Goal: Communication & Community: Participate in discussion

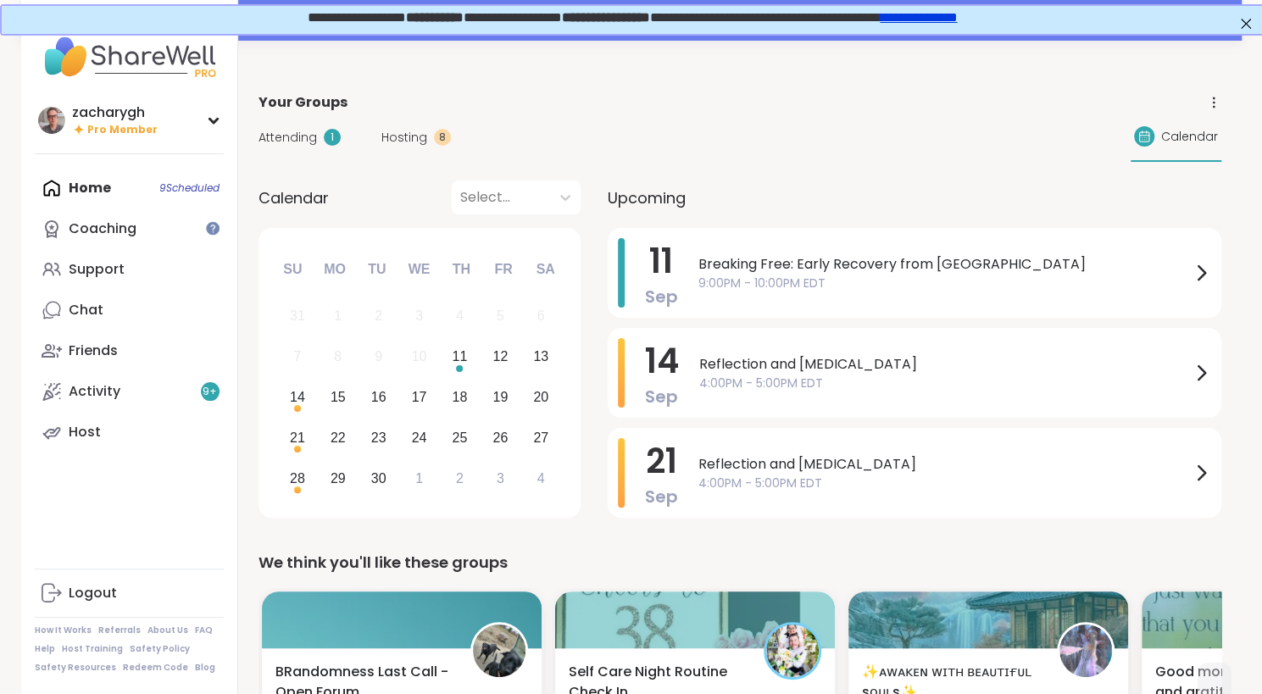
click at [324, 132] on div "1" at bounding box center [332, 137] width 17 height 17
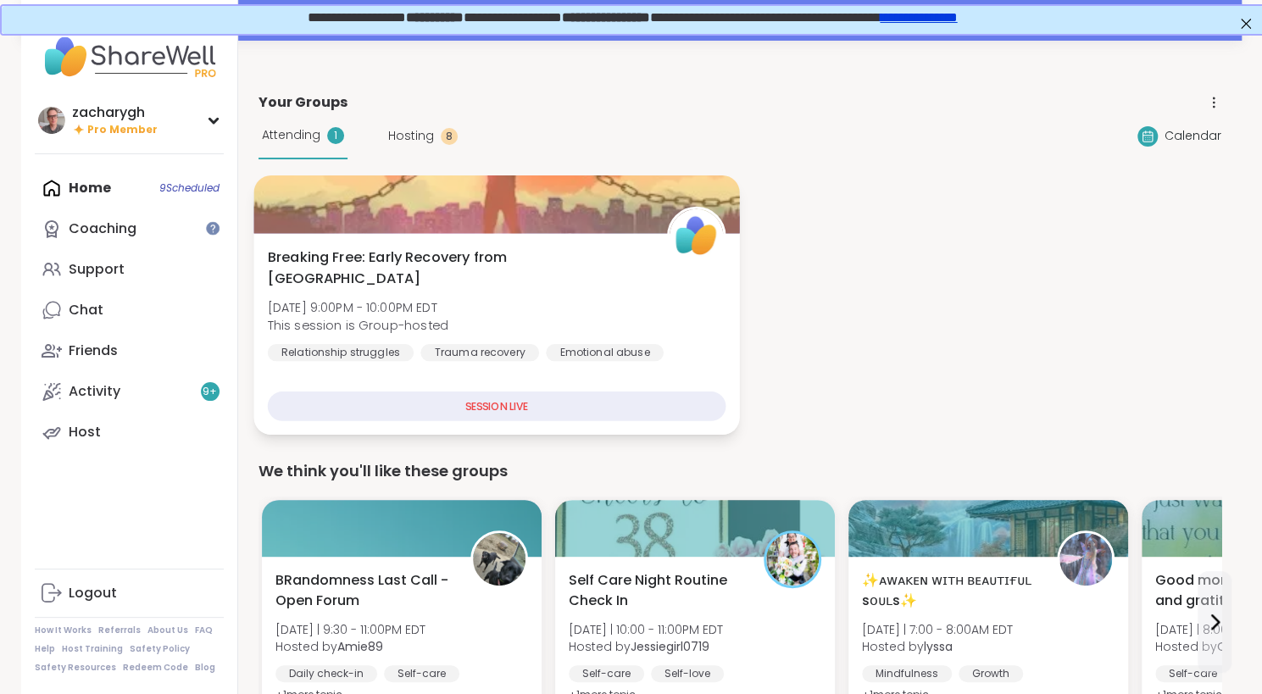
click at [590, 229] on div at bounding box center [496, 204] width 486 height 58
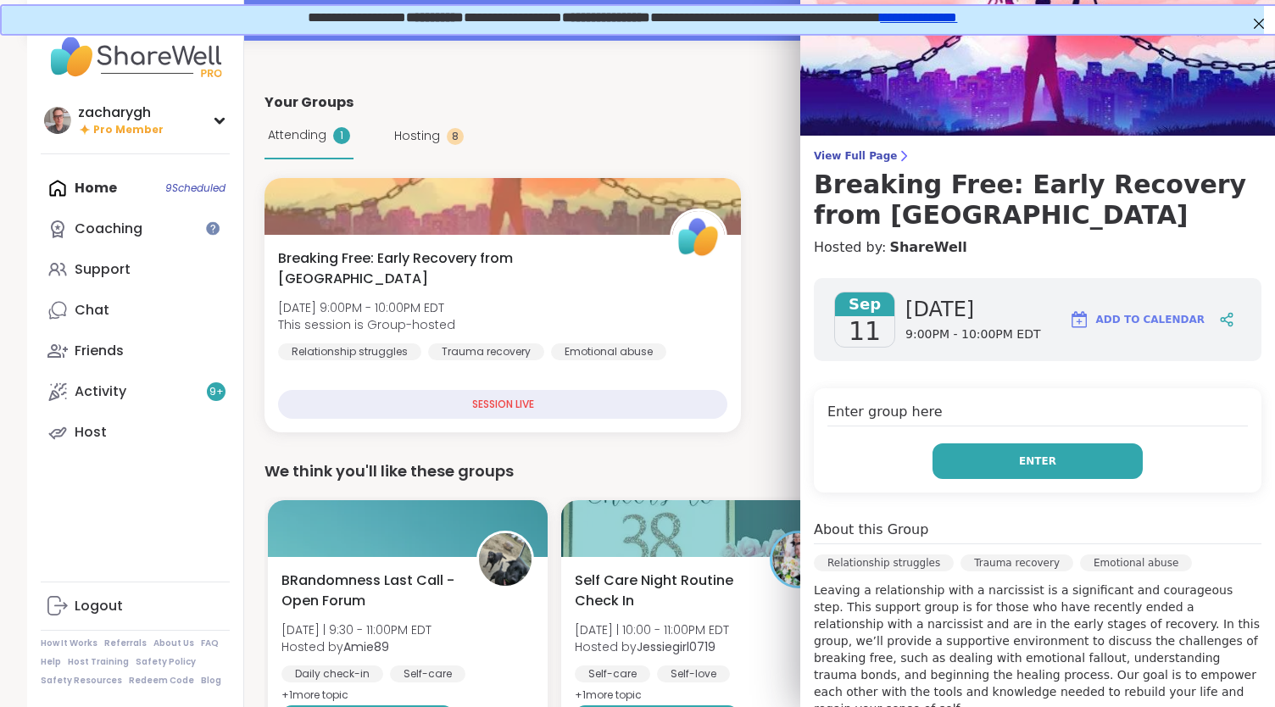
click at [978, 461] on button "Enter" at bounding box center [1038, 461] width 210 height 36
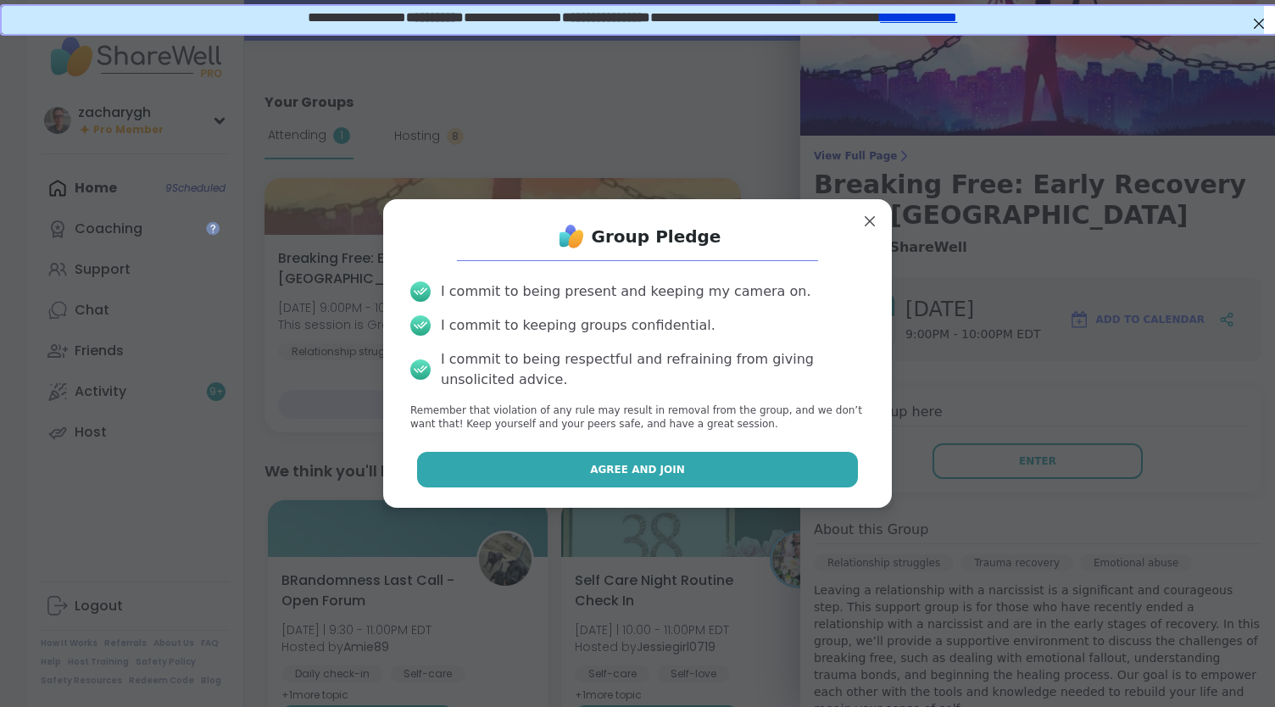
click at [809, 474] on button "Agree and Join" at bounding box center [638, 470] width 442 height 36
